Goal: Navigation & Orientation: Find specific page/section

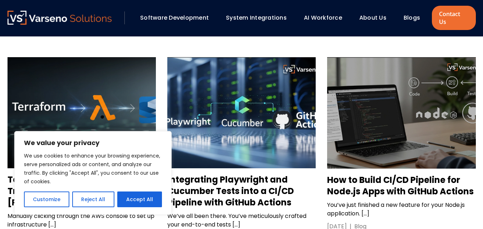
scroll to position [715, 0]
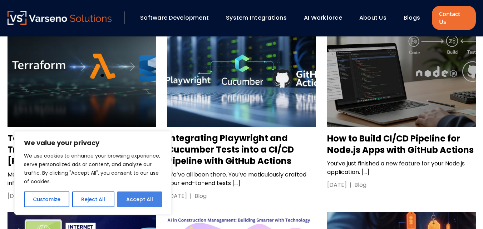
click at [140, 194] on button "Accept All" at bounding box center [139, 200] width 45 height 16
checkbox input "true"
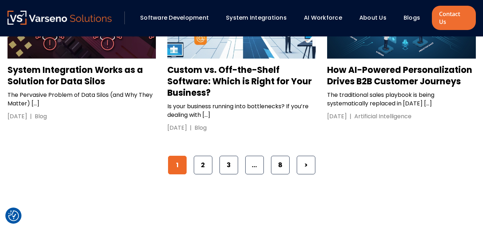
scroll to position [1180, 0]
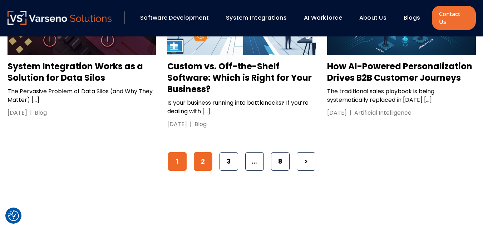
click at [207, 152] on link "2" at bounding box center [203, 161] width 19 height 19
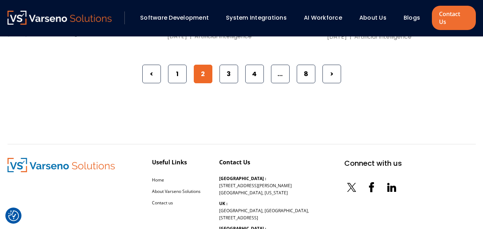
scroll to position [1174, 0]
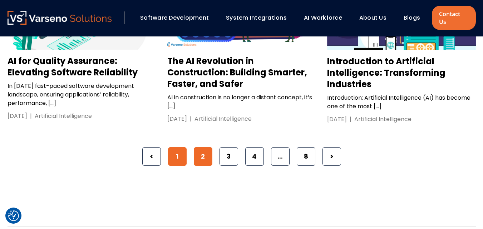
click at [169, 147] on link "1" at bounding box center [177, 156] width 19 height 19
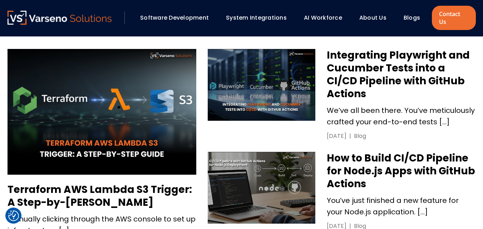
scroll to position [322, 0]
